Goal: Task Accomplishment & Management: Manage account settings

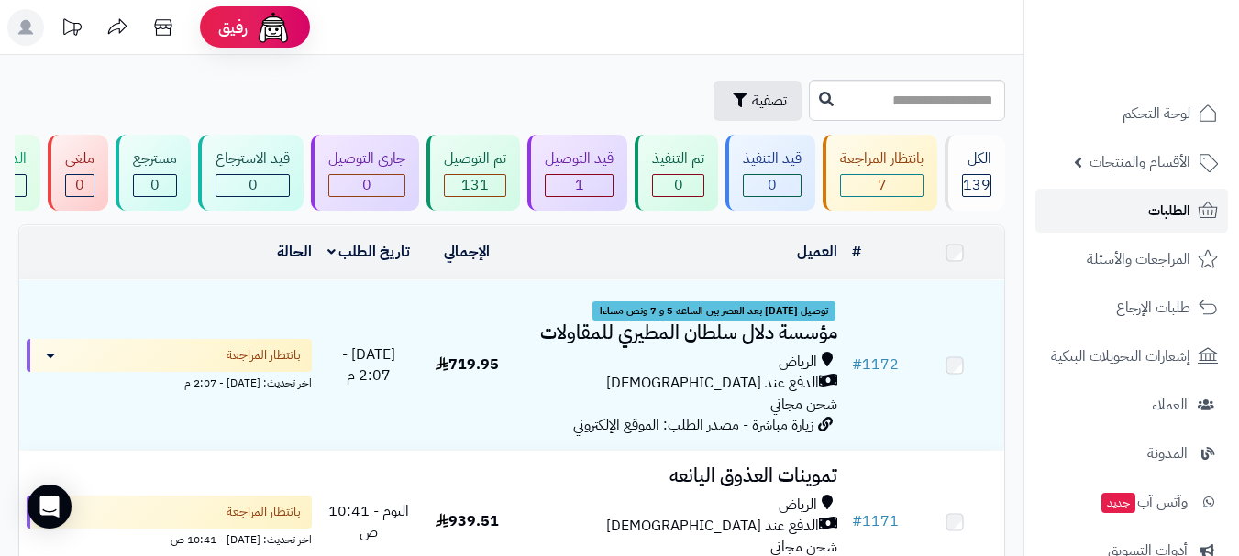
click at [1124, 218] on link "الطلبات" at bounding box center [1131, 211] width 193 height 44
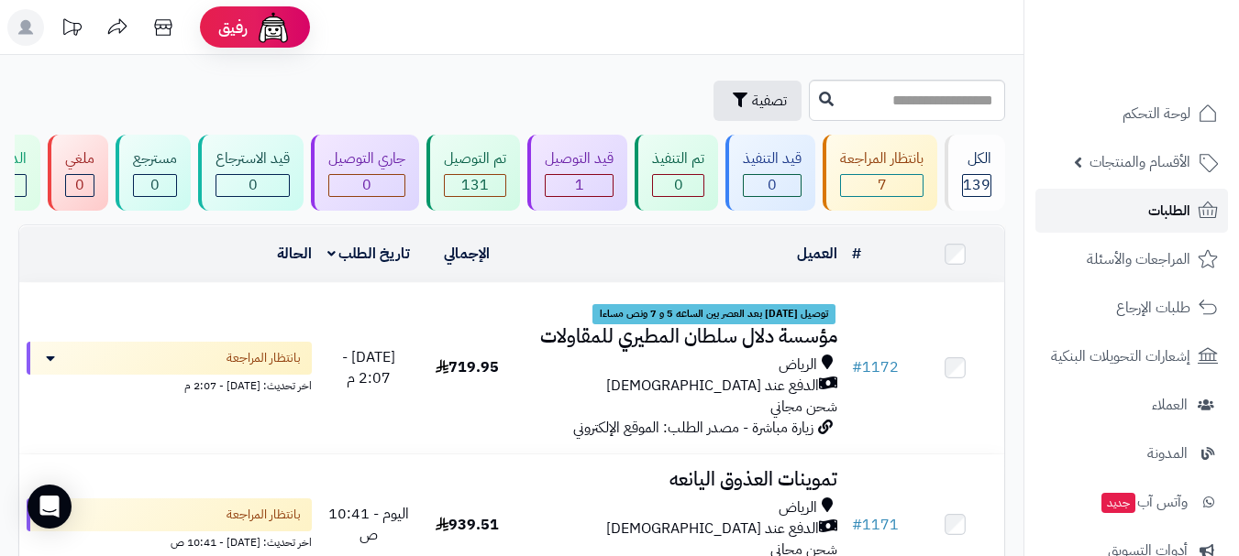
click at [1156, 209] on span "الطلبات" at bounding box center [1169, 211] width 42 height 26
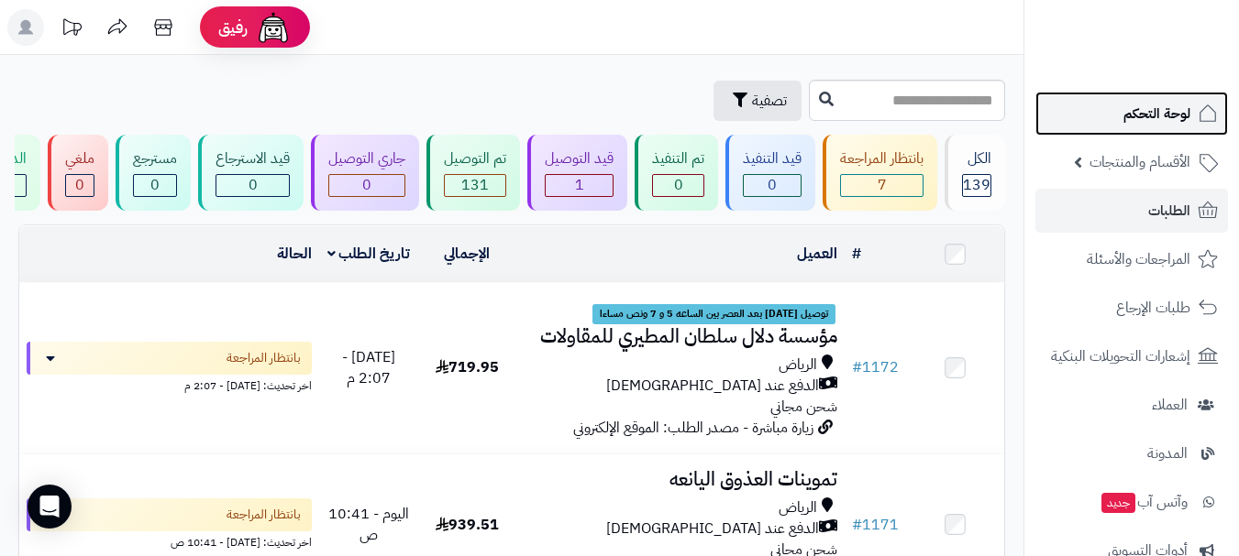
click at [1191, 125] on link "لوحة التحكم" at bounding box center [1131, 114] width 193 height 44
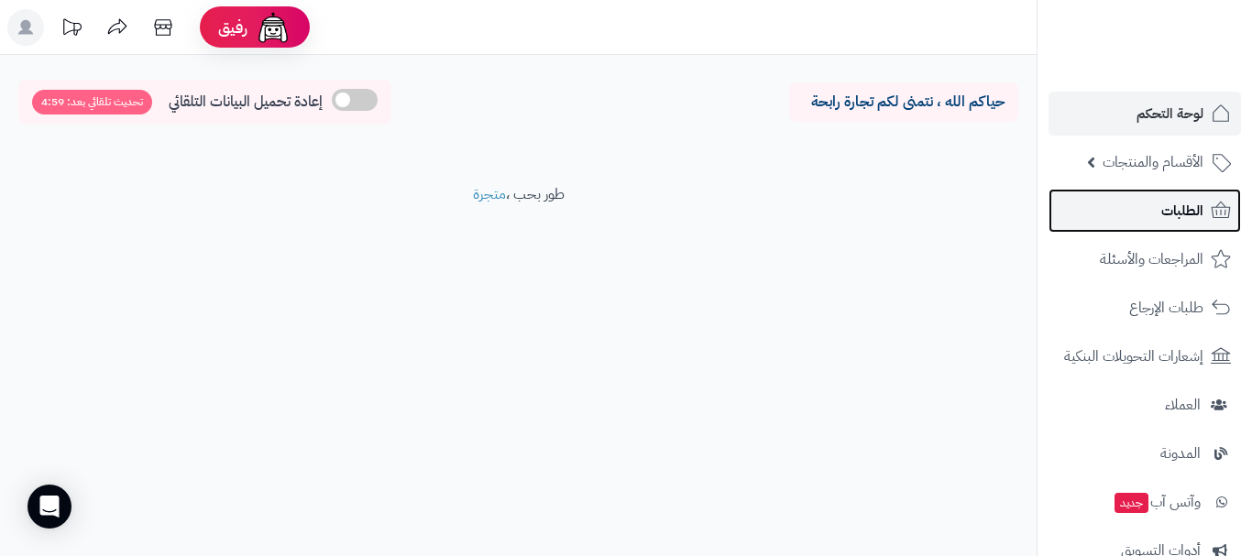
click at [1187, 217] on span "الطلبات" at bounding box center [1183, 211] width 42 height 26
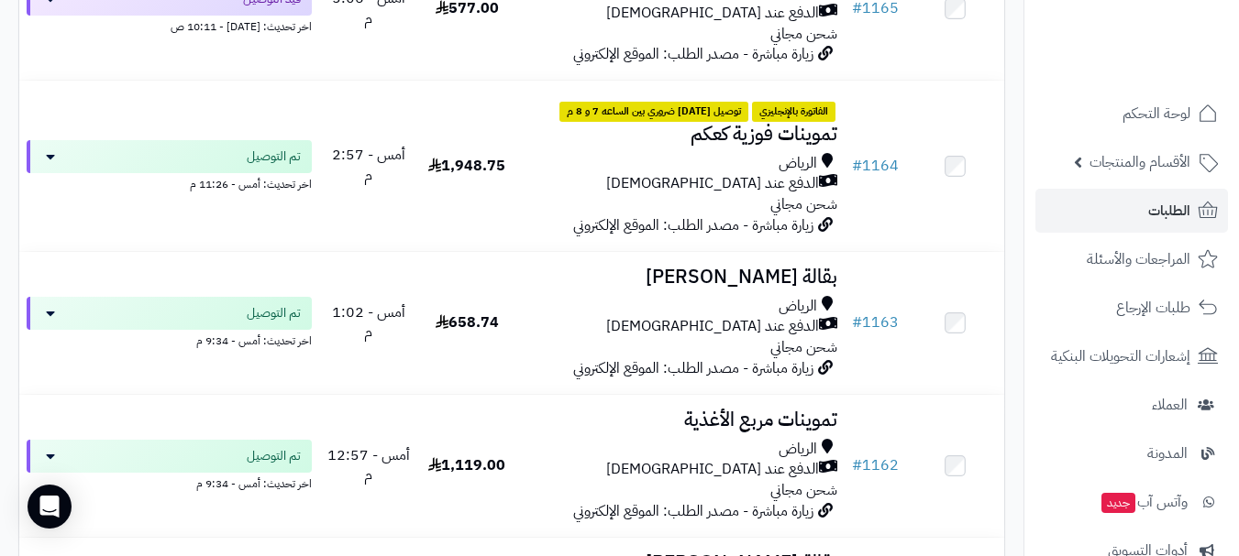
scroll to position [1375, 0]
